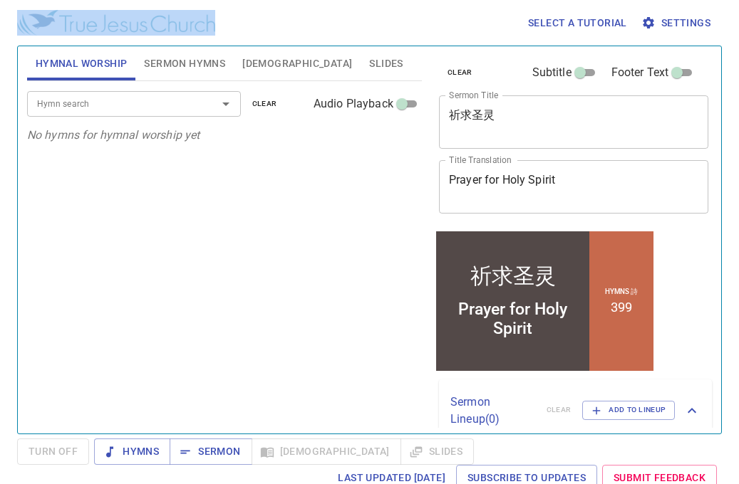
drag, startPoint x: 332, startPoint y: 9, endPoint x: 324, endPoint y: 46, distance: 37.2
click at [324, 46] on div "Select a tutorial Settings Hymnal Worship Sermon Hymns [DEMOGRAPHIC_DATA] Slide…" at bounding box center [369, 242] width 739 height 484
click at [324, 19] on div "Select a tutorial Settings" at bounding box center [366, 23] width 699 height 46
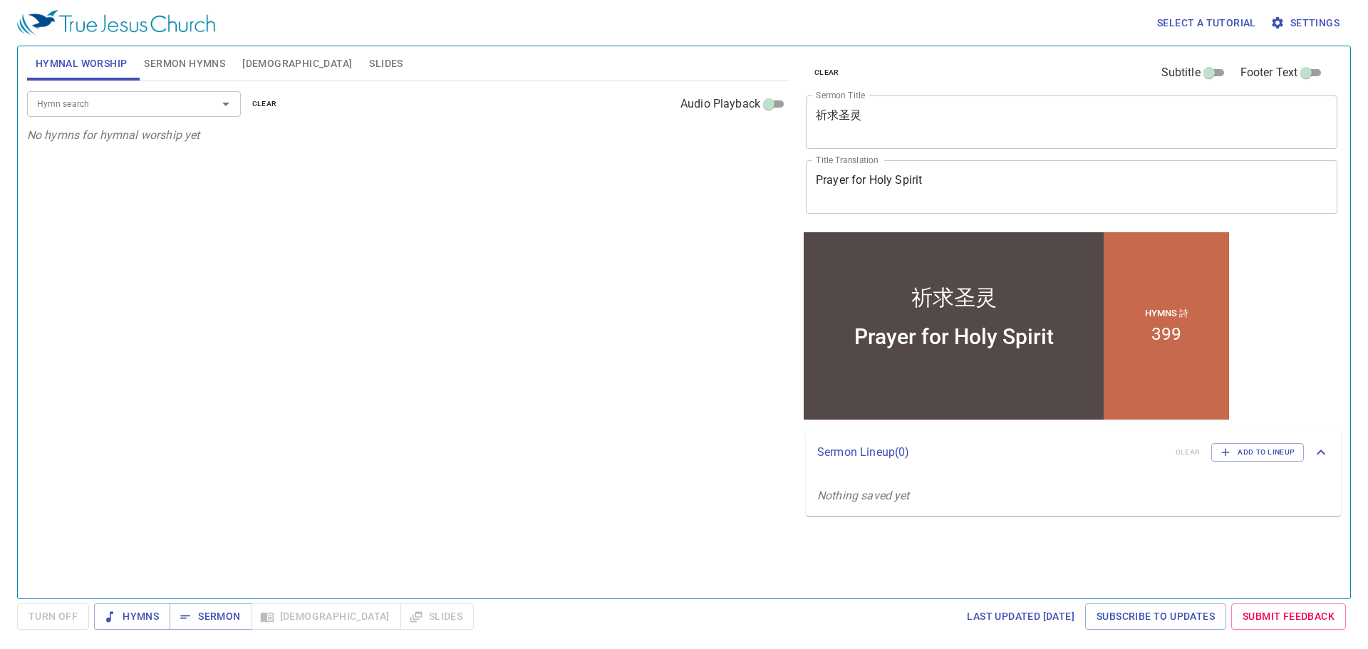
click at [175, 71] on span "Sermon Hymns" at bounding box center [184, 64] width 81 height 18
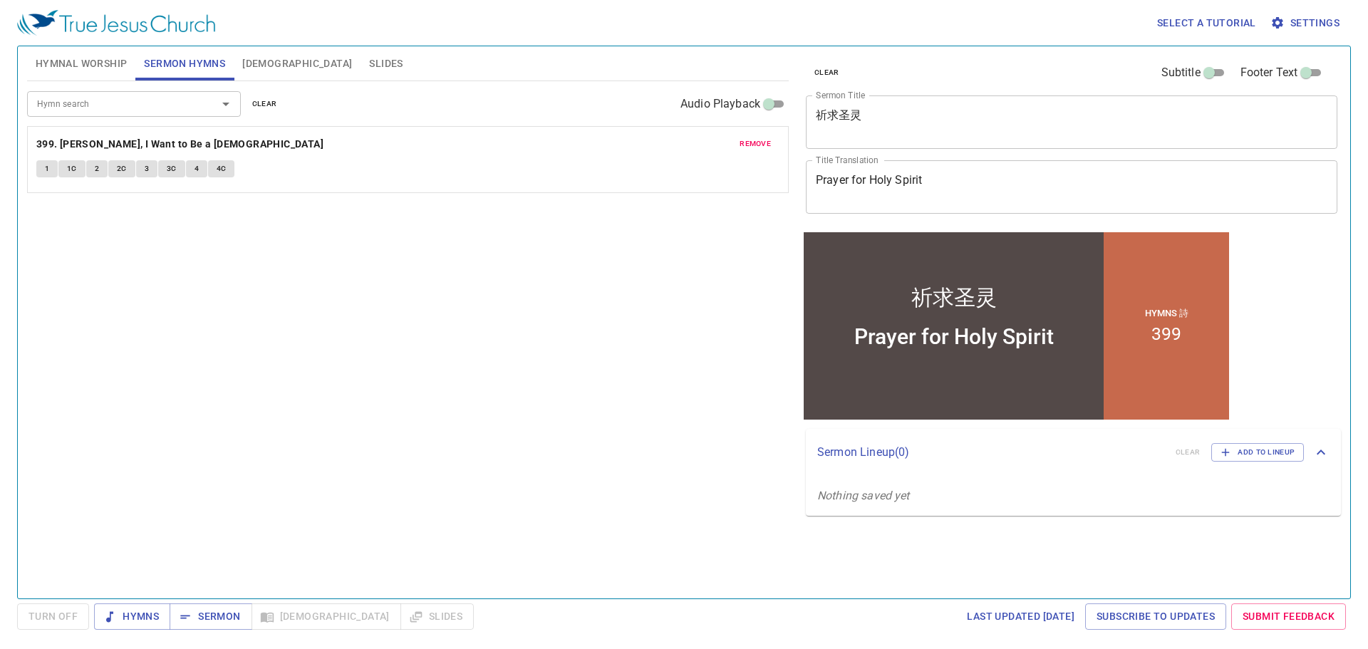
click at [928, 189] on textarea "Prayer for Holy Spirit" at bounding box center [1072, 186] width 512 height 27
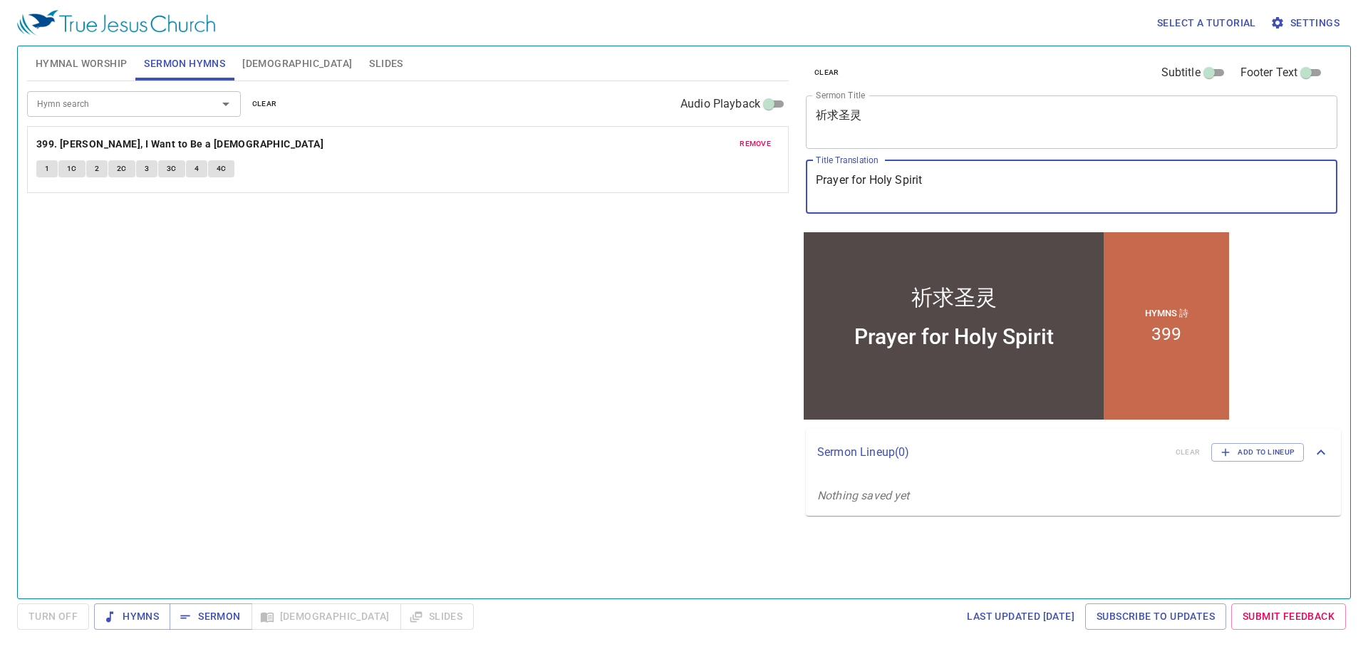
drag, startPoint x: 948, startPoint y: 185, endPoint x: 782, endPoint y: 175, distance: 166.3
click at [782, 175] on div "Hymnal Worship Sermon Hymns Bible Slides Hymn search Hymn search clear Audio Pl…" at bounding box center [683, 317] width 1325 height 552
click at [872, 139] on div "祈求圣灵 x Sermon Title" at bounding box center [1071, 121] width 531 height 53
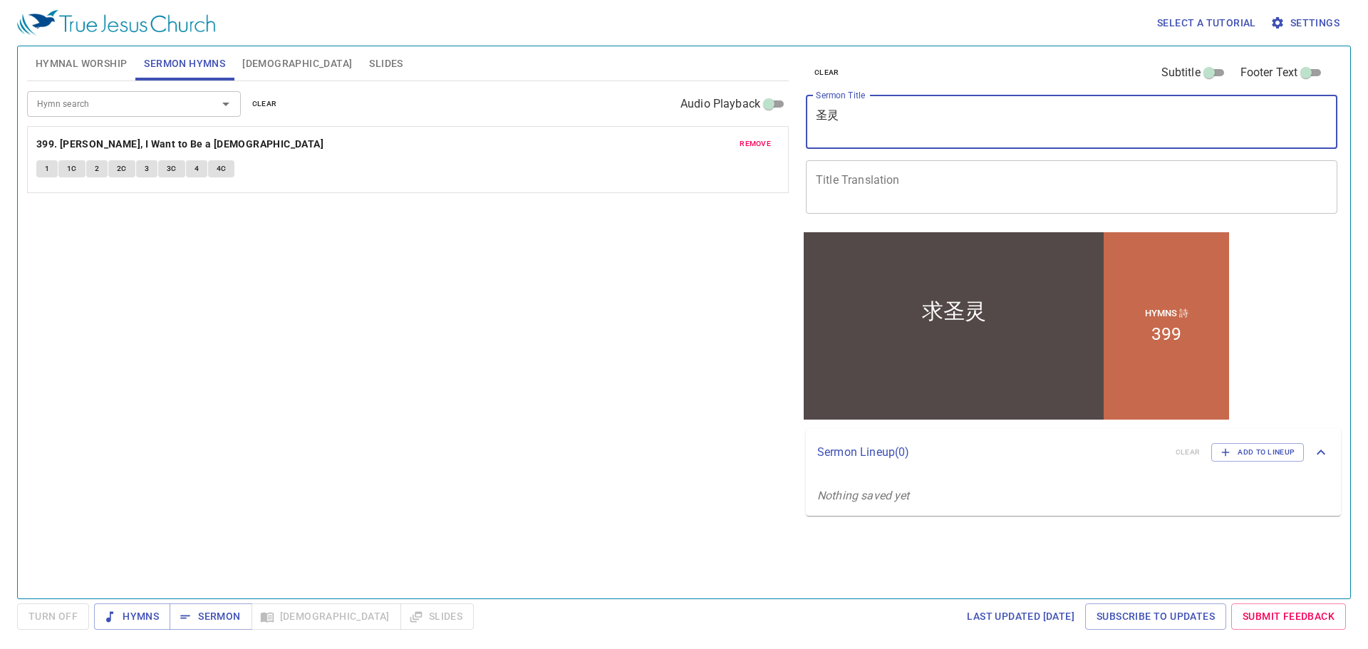
type textarea "灵"
click at [276, 106] on button "clear" at bounding box center [265, 103] width 42 height 17
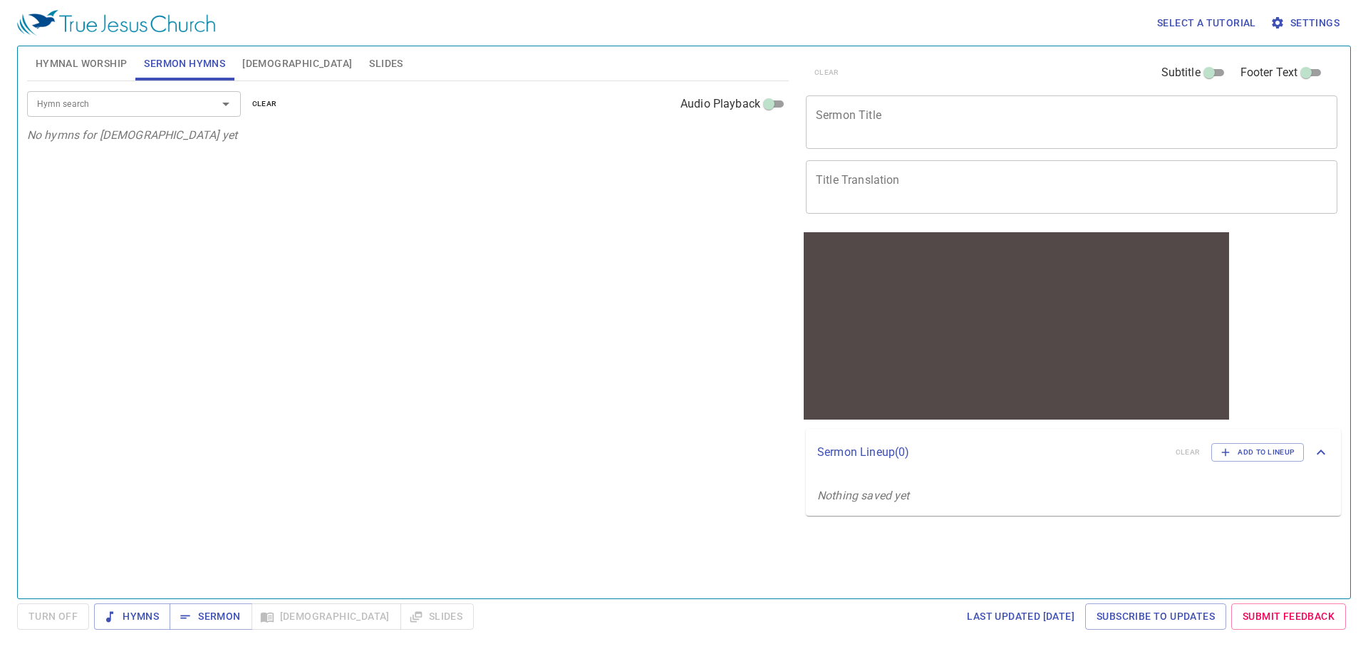
click at [177, 101] on input "Hymn search" at bounding box center [112, 103] width 163 height 16
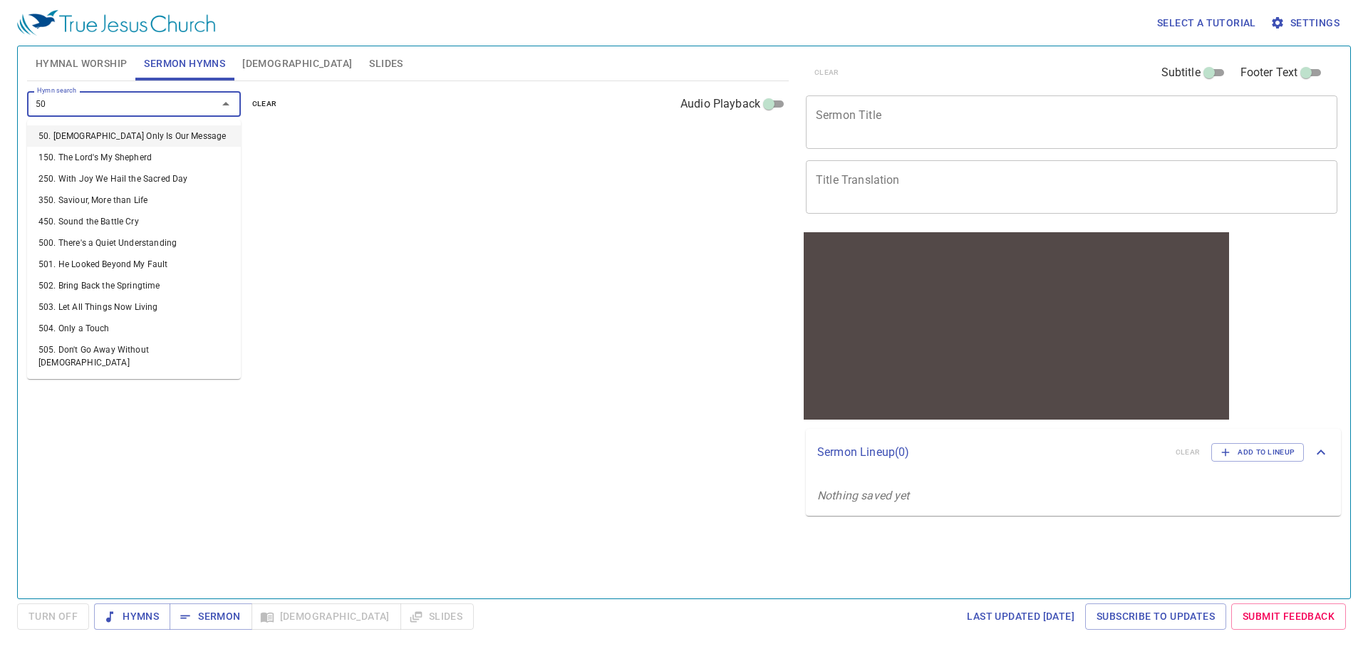
type input "500"
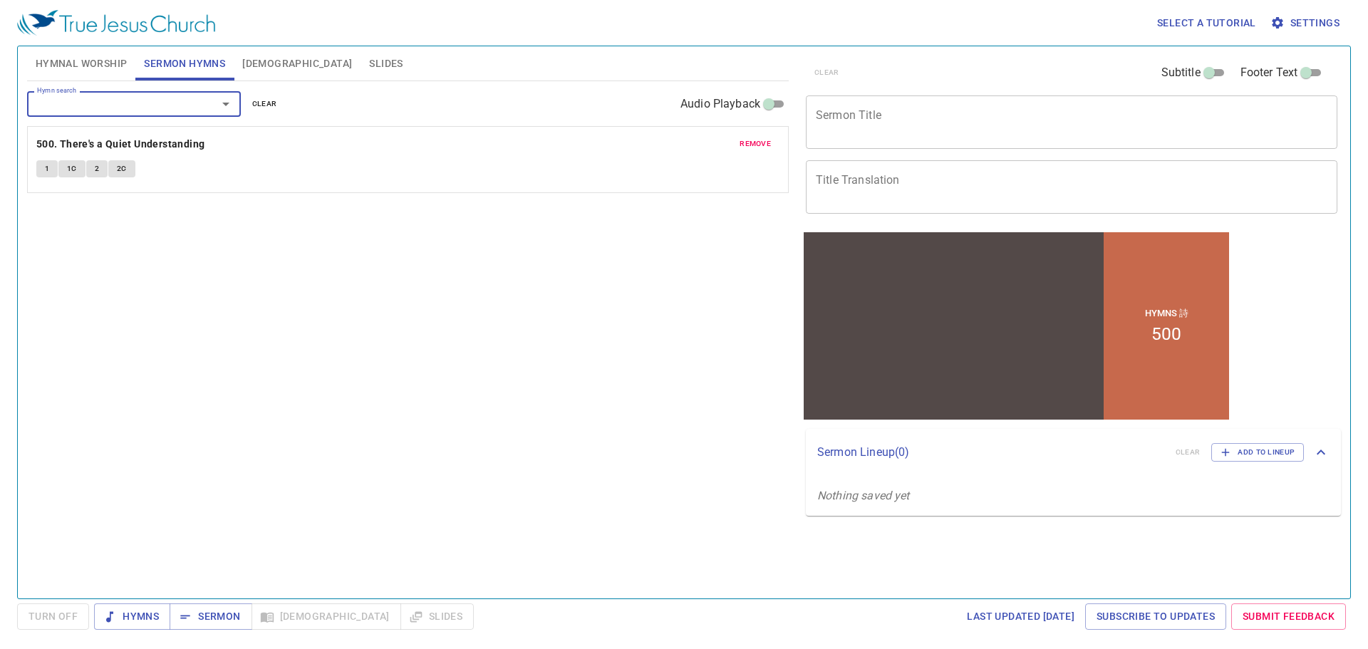
click at [43, 170] on button "1" at bounding box center [46, 168] width 21 height 17
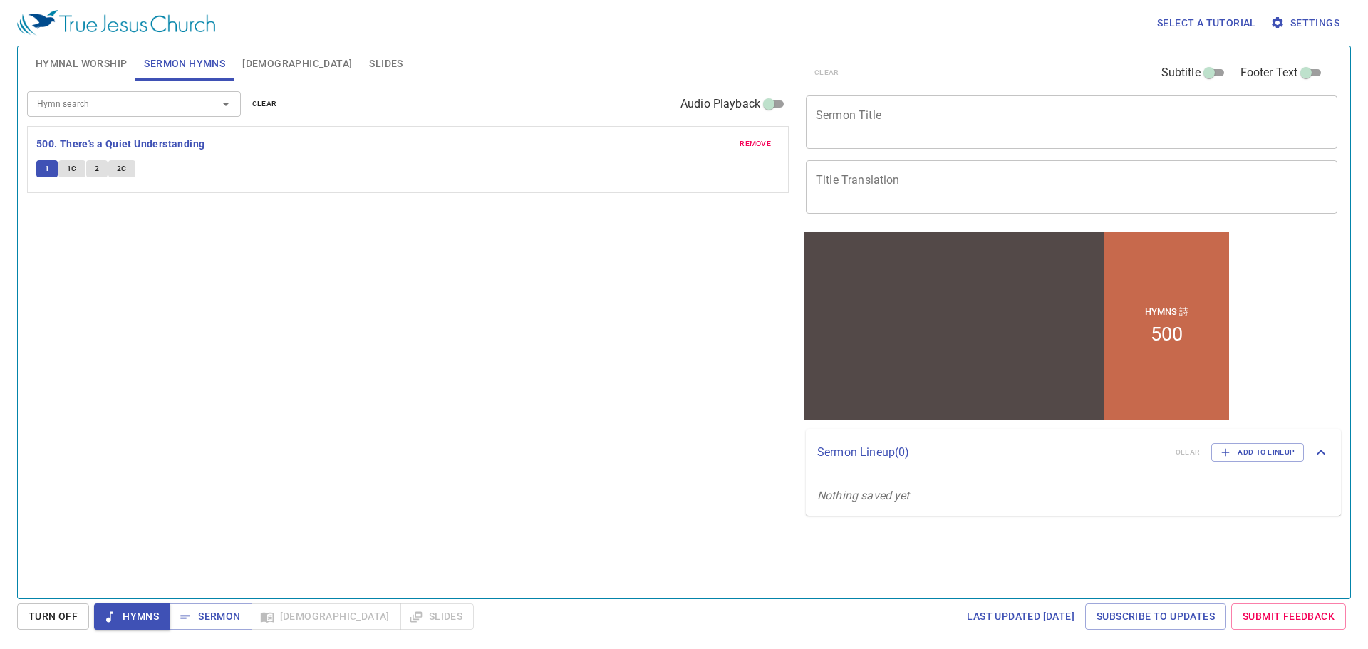
click at [290, 194] on div "Hymn search Hymn search clear Audio Playback remove 500. There's a Quiet Unders…" at bounding box center [408, 333] width 762 height 505
click at [245, 194] on div "Hymn search Hymn search clear Audio Playback remove 500. There's a Quiet Unders…" at bounding box center [408, 333] width 762 height 505
click at [70, 169] on span "1C" at bounding box center [72, 168] width 10 height 13
click at [160, 239] on div "Hymn search Hymn search clear Audio Playback remove 500. There's a Quiet Unders…" at bounding box center [408, 333] width 762 height 505
